Goal: Navigation & Orientation: Find specific page/section

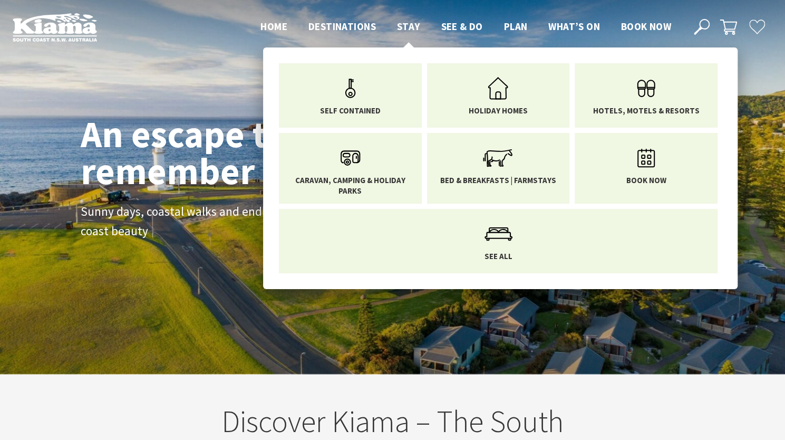
click at [399, 24] on span "Stay" at bounding box center [408, 26] width 23 height 13
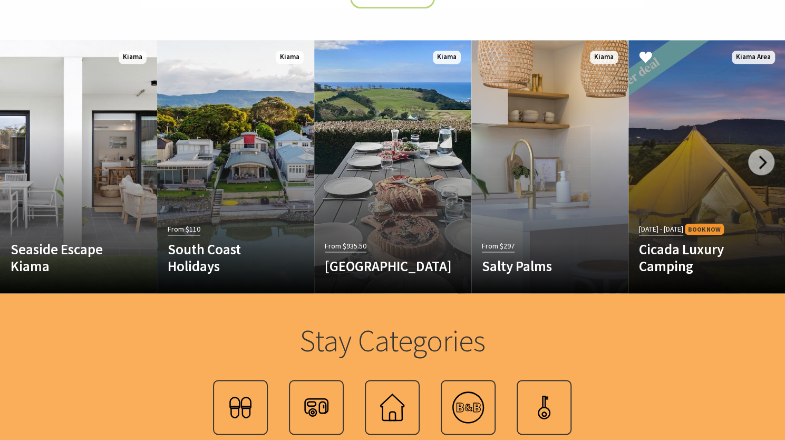
scroll to position [580, 0]
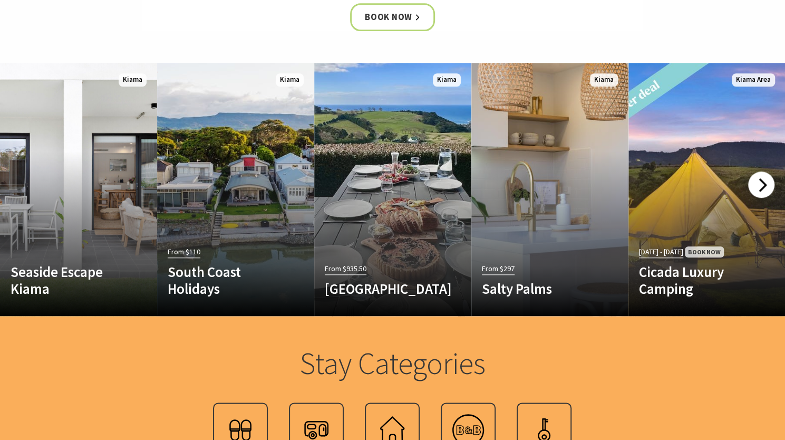
click at [760, 188] on div at bounding box center [761, 184] width 26 height 26
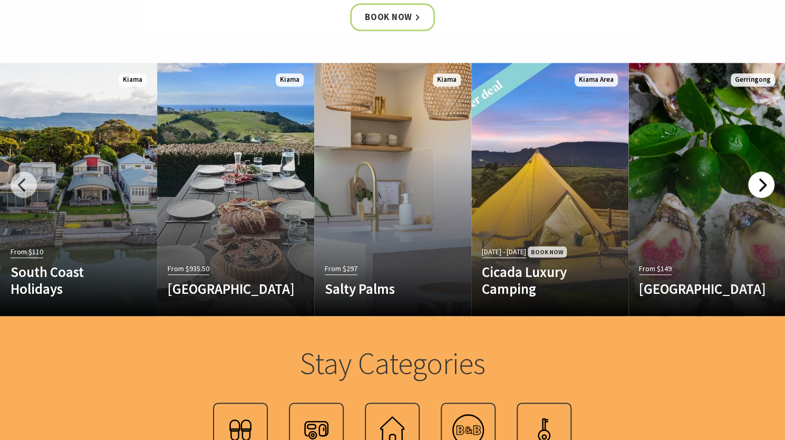
click at [760, 188] on div at bounding box center [761, 184] width 26 height 26
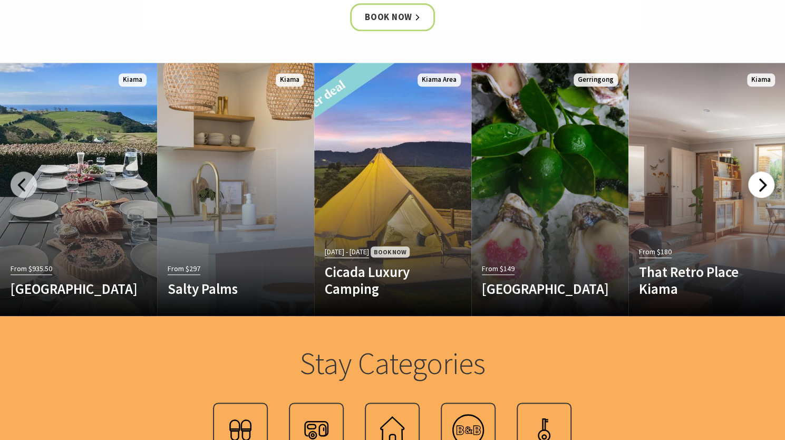
click at [760, 188] on div at bounding box center [761, 184] width 26 height 26
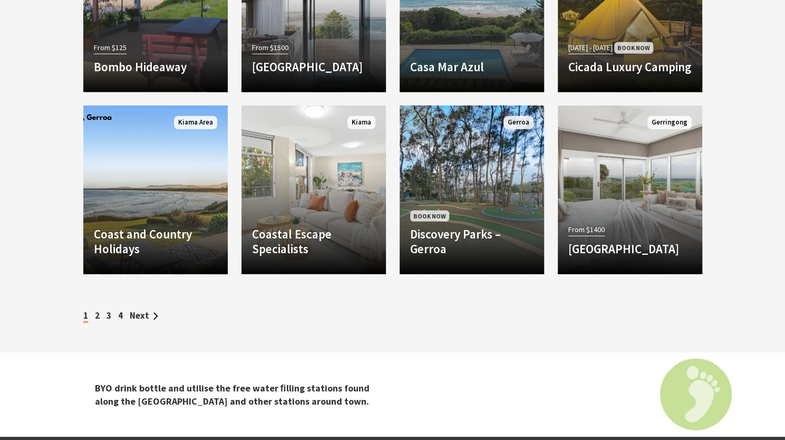
scroll to position [1793, 0]
